Goal: Task Accomplishment & Management: Use online tool/utility

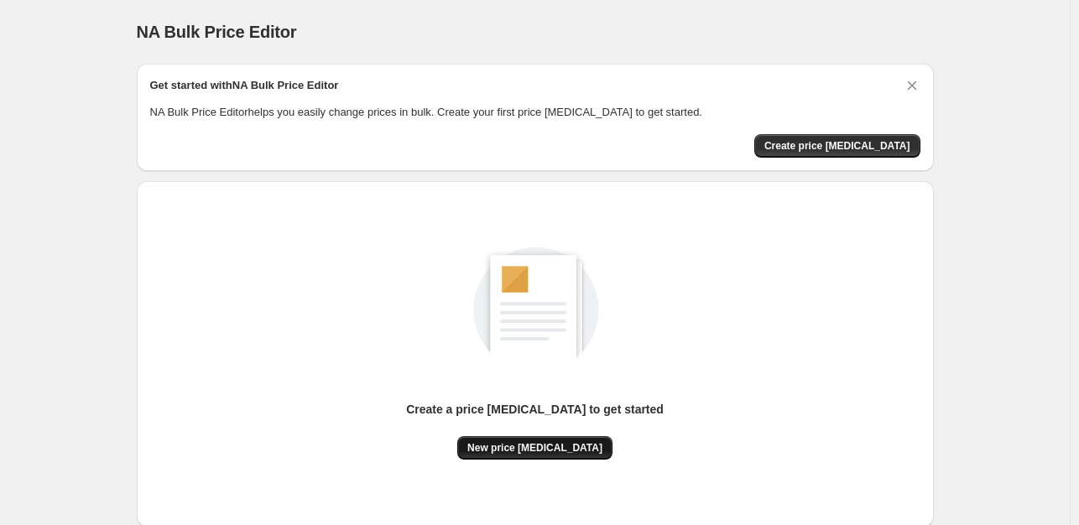
click at [514, 451] on span "New price [MEDICAL_DATA]" at bounding box center [535, 448] width 135 height 13
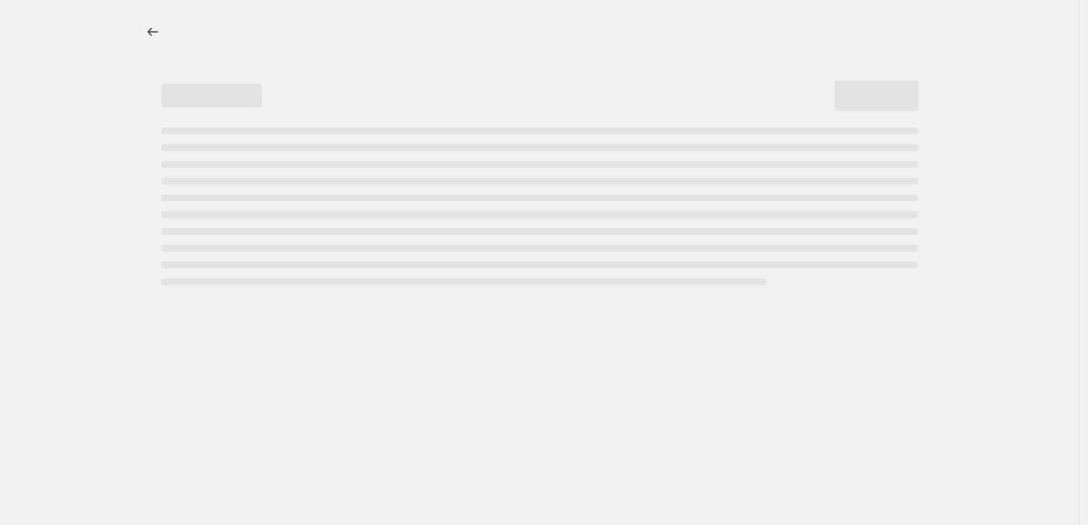
select select "percentage"
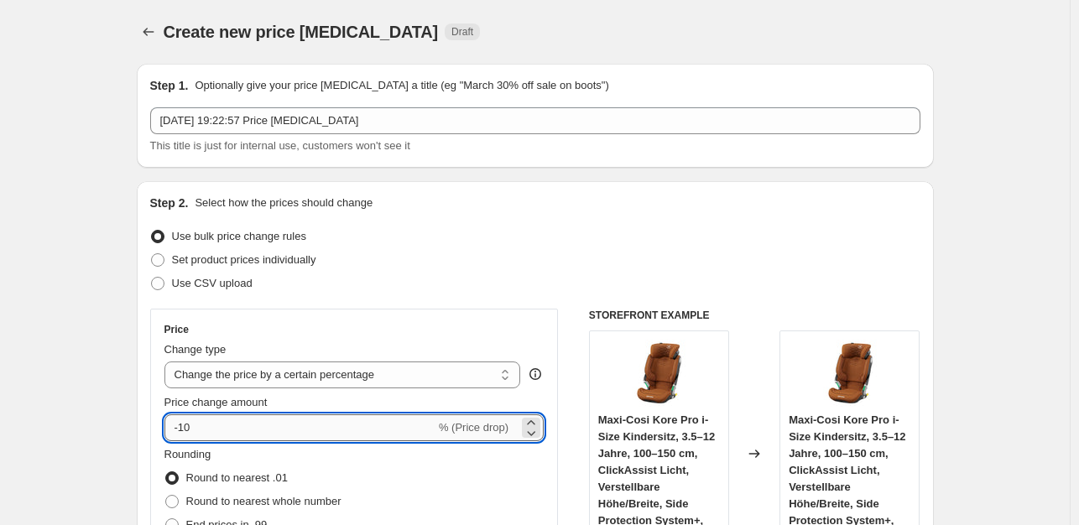
click at [201, 431] on input "-10" at bounding box center [300, 428] width 271 height 27
type input "-1"
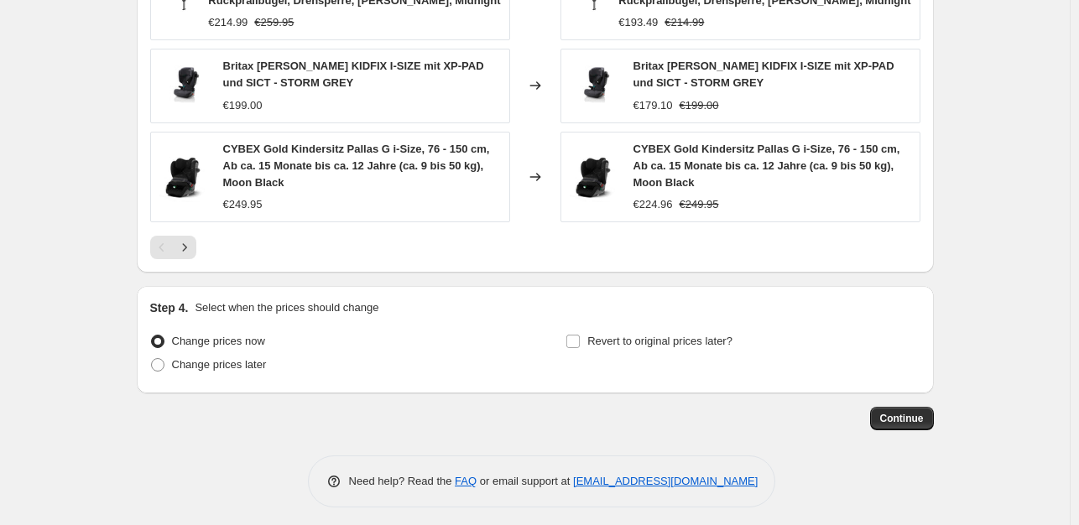
scroll to position [1279, 0]
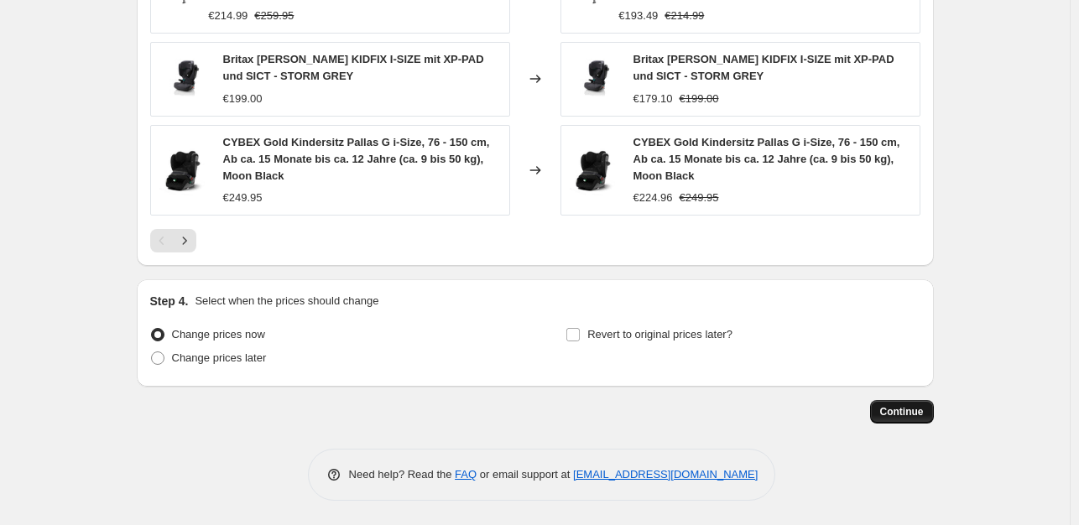
type input "-35"
click at [893, 405] on span "Continue" at bounding box center [903, 411] width 44 height 13
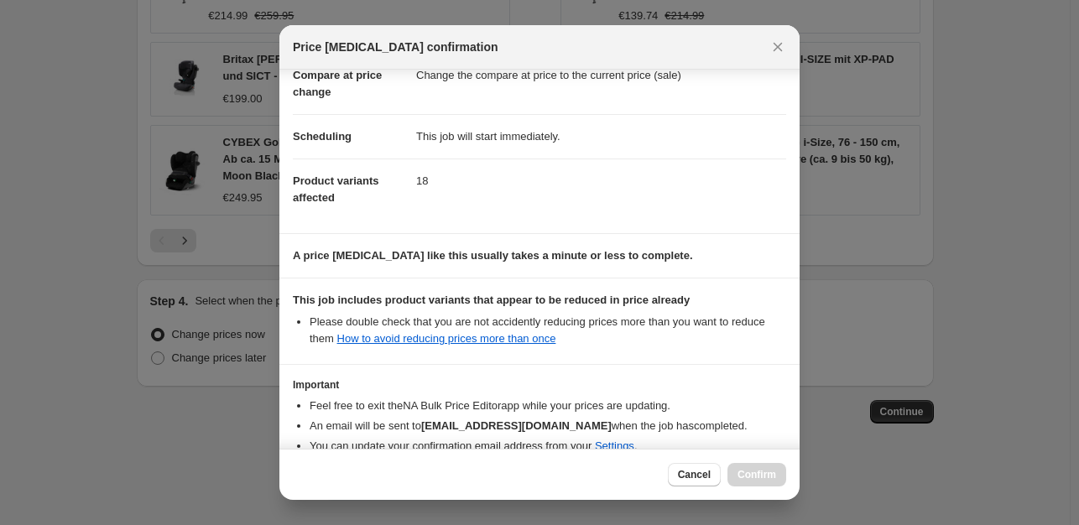
scroll to position [180, 0]
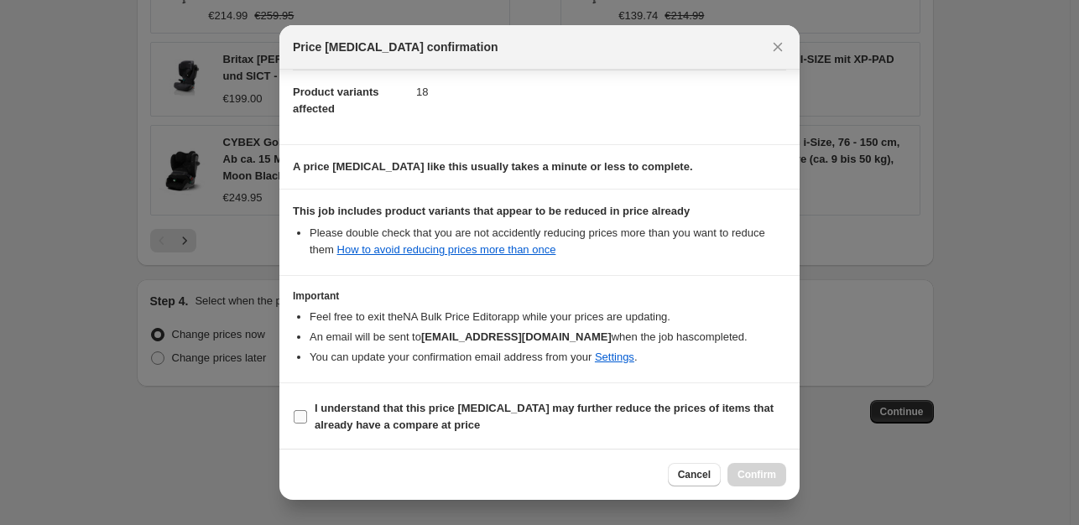
click at [300, 420] on input "I understand that this price [MEDICAL_DATA] may further reduce the prices of it…" at bounding box center [300, 416] width 13 height 13
checkbox input "true"
click at [742, 468] on span "Confirm" at bounding box center [757, 474] width 39 height 13
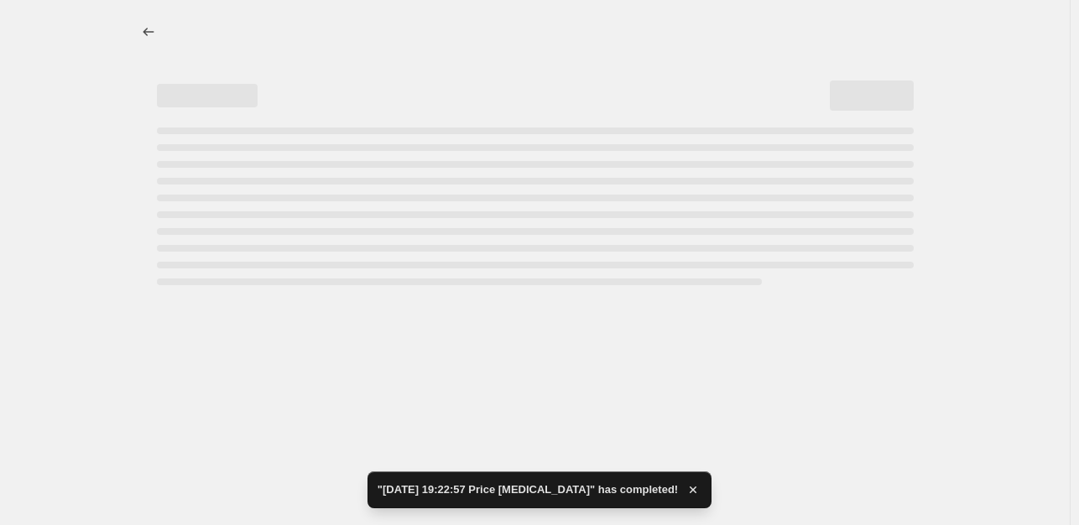
select select "percentage"
